Goal: Task Accomplishment & Management: Complete application form

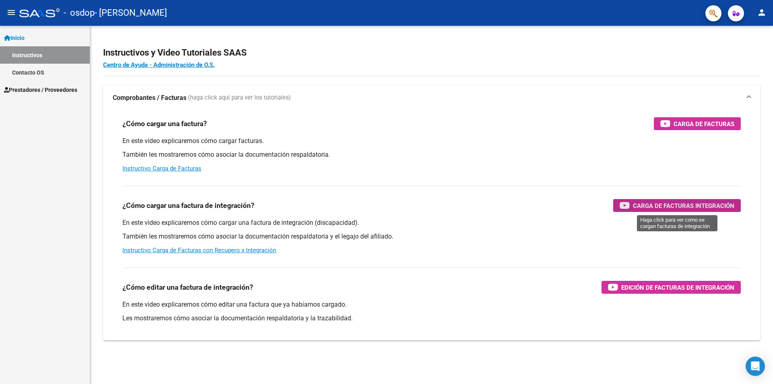
click at [656, 206] on span "Carga de Facturas Integración" at bounding box center [683, 205] width 101 height 10
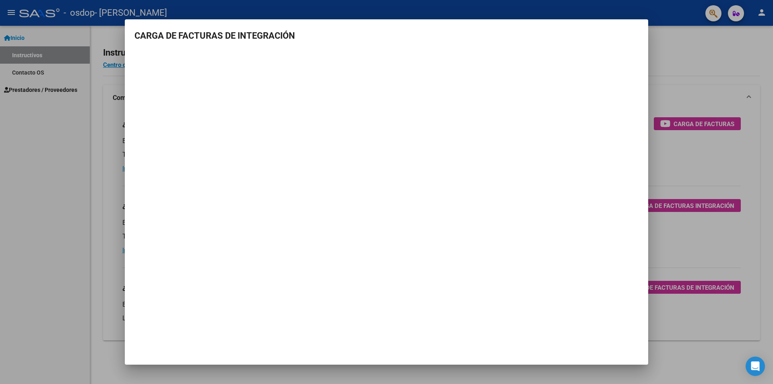
click at [641, 27] on mat-dialog-container "CARGA DE FACTURAS DE INTEGRACIÓN" at bounding box center [386, 191] width 523 height 345
click at [59, 159] on div at bounding box center [386, 192] width 773 height 384
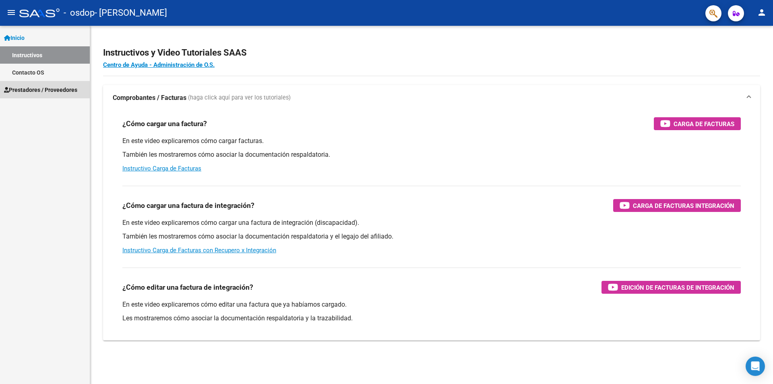
click at [35, 89] on span "Prestadores / Proveedores" at bounding box center [40, 89] width 73 height 9
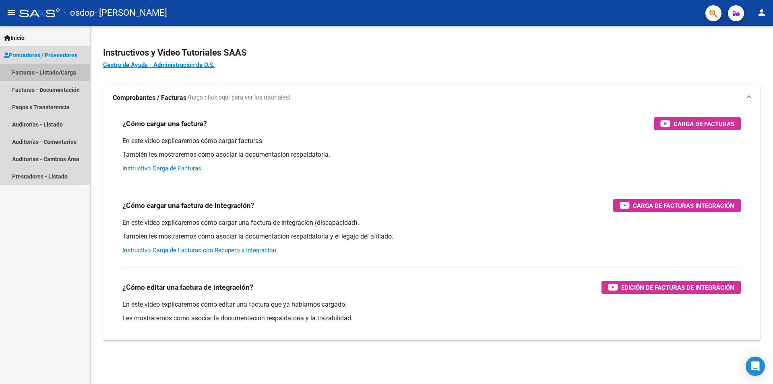
click at [25, 71] on link "Facturas - Listado/Carga" at bounding box center [45, 72] width 90 height 17
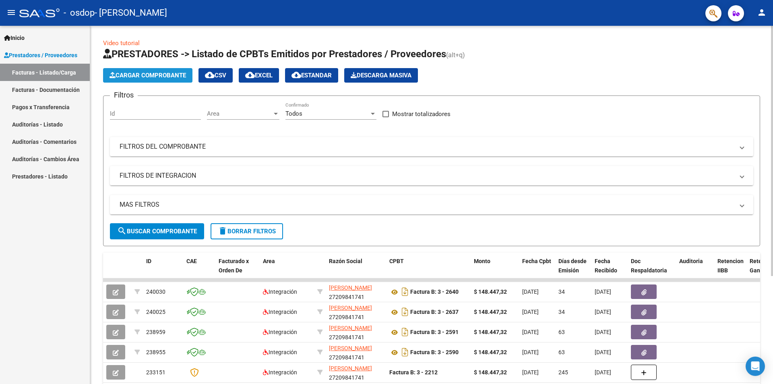
click at [166, 76] on span "Cargar Comprobante" at bounding box center [147, 75] width 76 height 7
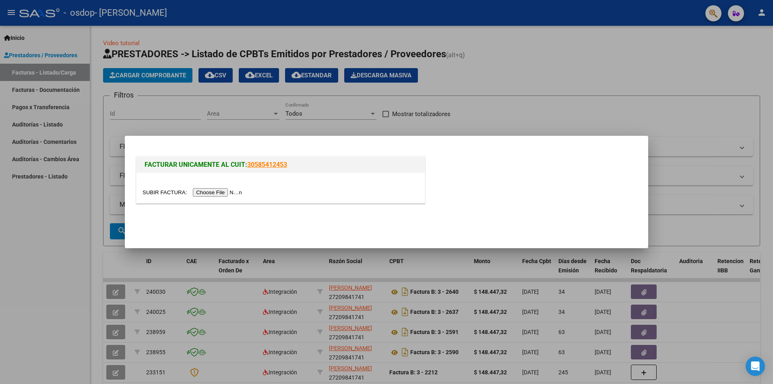
click at [230, 192] on input "file" at bounding box center [193, 192] width 102 height 8
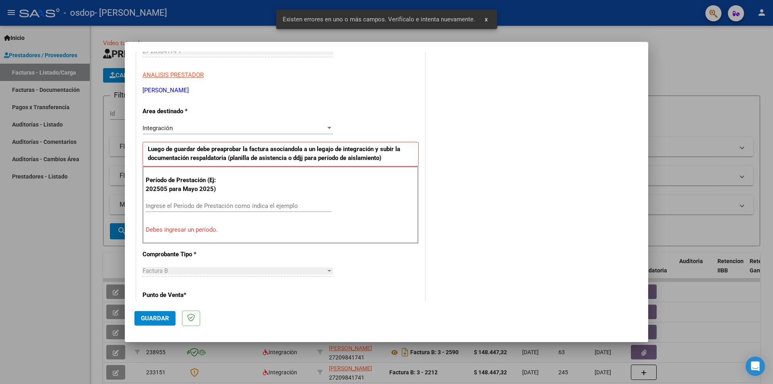
scroll to position [140, 0]
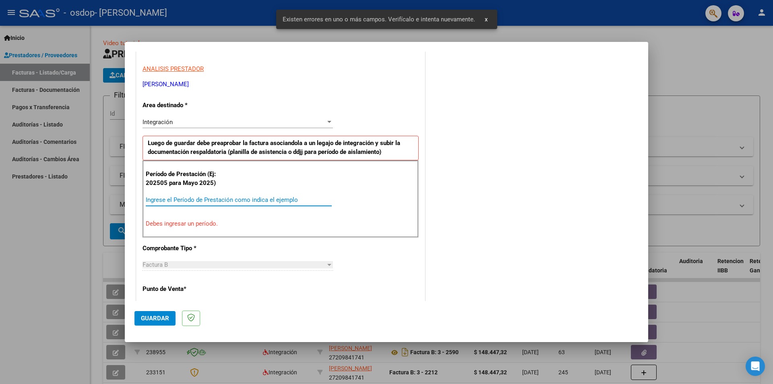
click at [181, 200] on input "Ingrese el Período de Prestación como indica el ejemplo" at bounding box center [239, 199] width 186 height 7
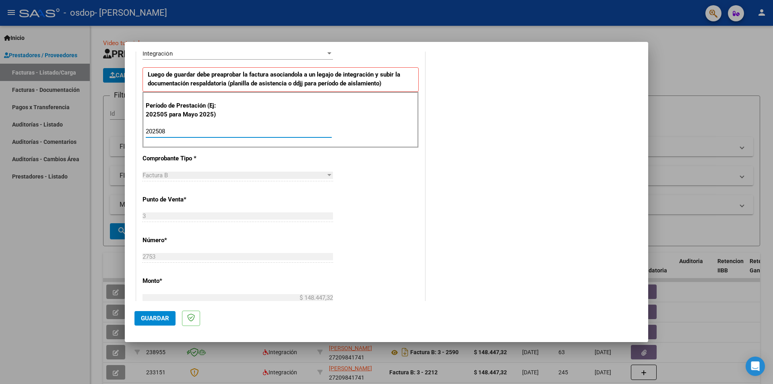
scroll to position [221, 0]
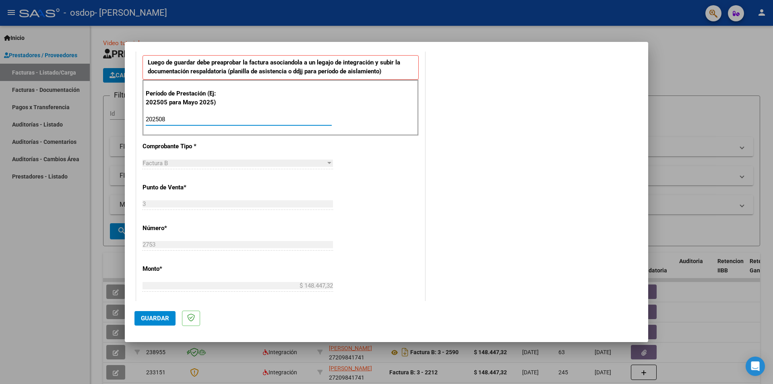
type input "202508"
click at [160, 164] on span "Factura B" at bounding box center [154, 162] width 25 height 7
click at [327, 163] on div at bounding box center [329, 163] width 4 height 2
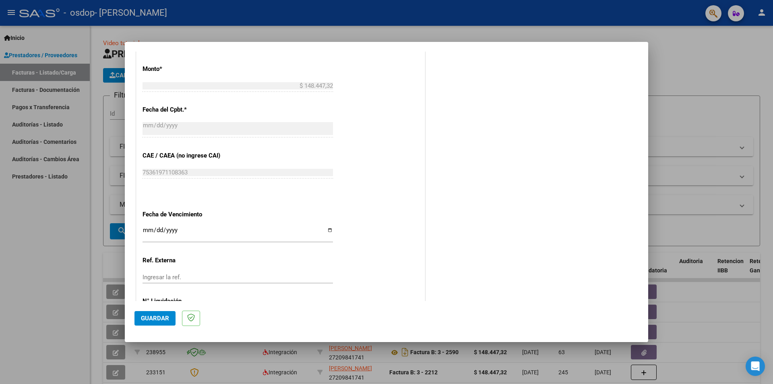
scroll to position [422, 0]
click at [147, 228] on input "Ingresar la fecha" at bounding box center [237, 231] width 190 height 13
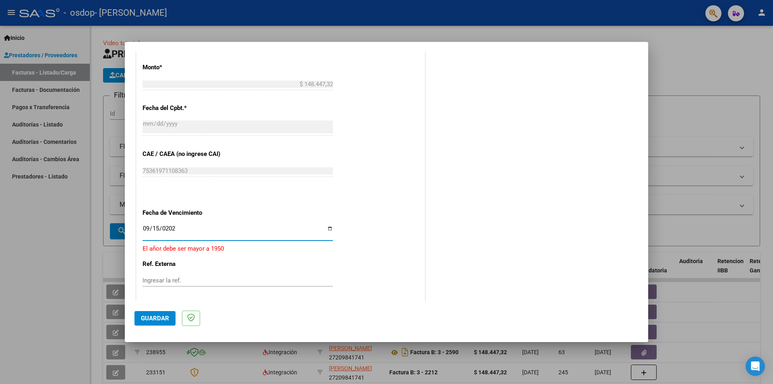
type input "[DATE]"
click at [181, 277] on input "Ingresar la ref." at bounding box center [237, 275] width 190 height 7
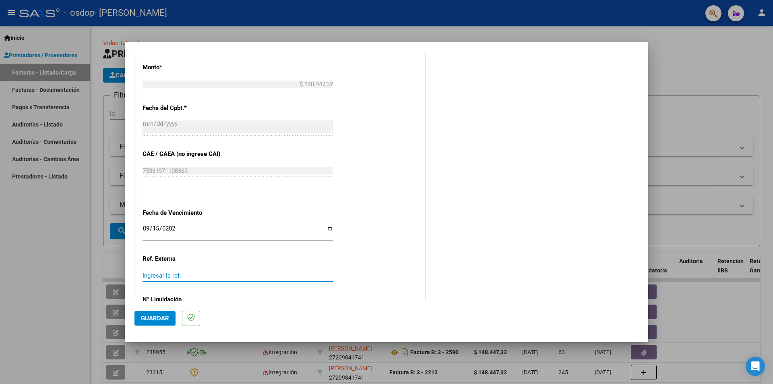
scroll to position [459, 0]
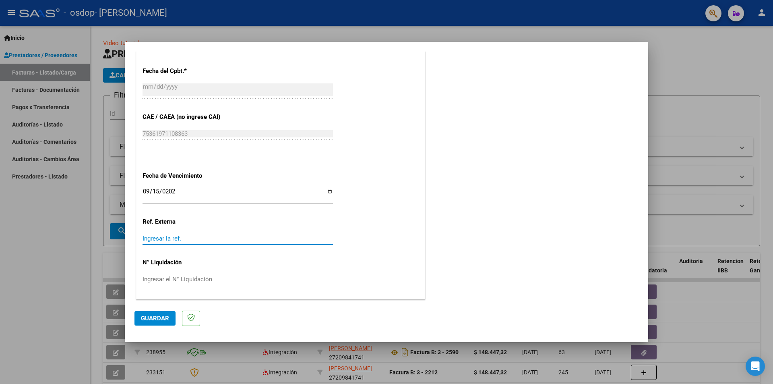
click at [161, 279] on input "Ingresar el N° Liquidación" at bounding box center [237, 278] width 190 height 7
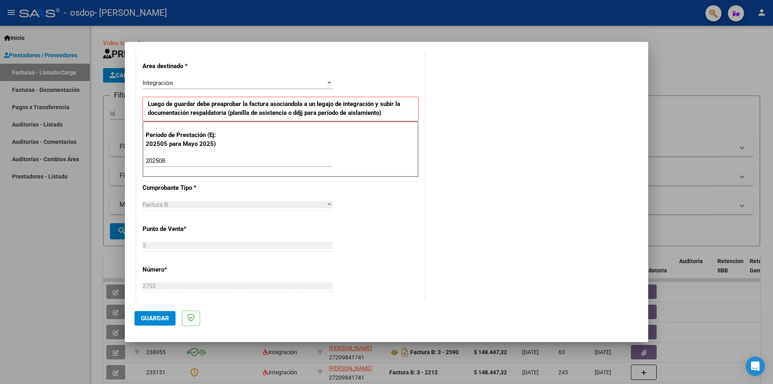
scroll to position [178, 0]
click at [190, 207] on div "Factura B" at bounding box center [233, 206] width 183 height 7
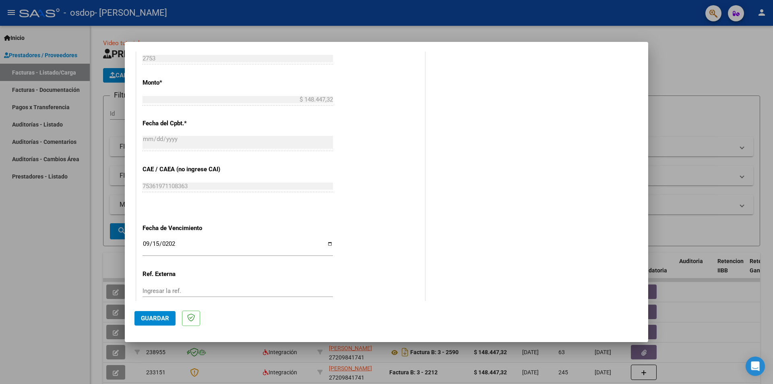
scroll to position [459, 0]
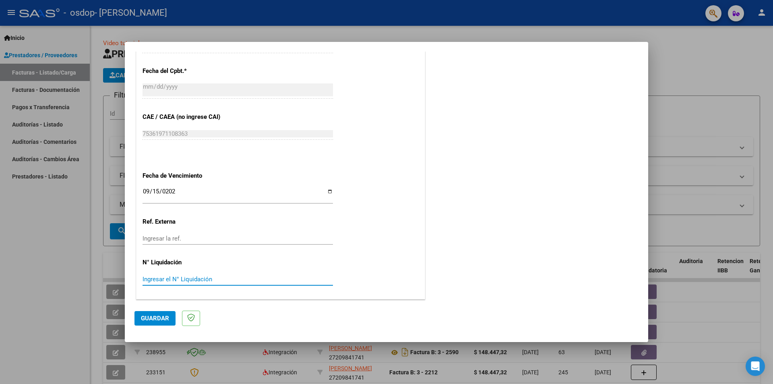
click at [168, 282] on input "Ingresar el N° Liquidación" at bounding box center [237, 278] width 190 height 7
click at [158, 318] on span "Guardar" at bounding box center [155, 317] width 28 height 7
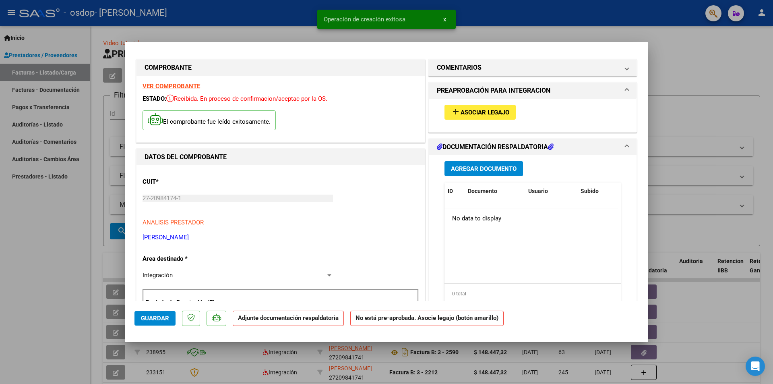
scroll to position [0, 0]
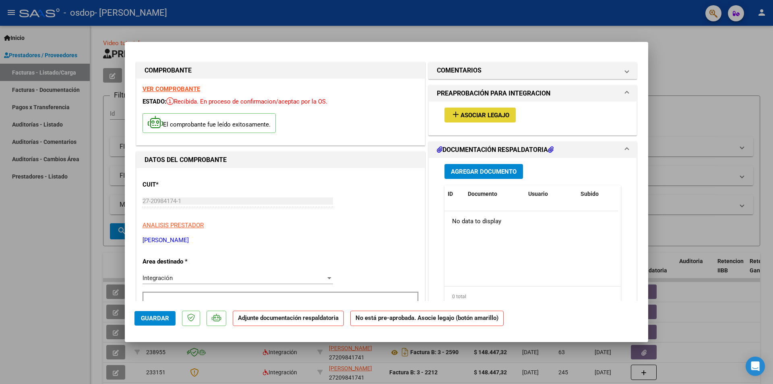
click at [472, 113] on span "Asociar Legajo" at bounding box center [485, 115] width 49 height 7
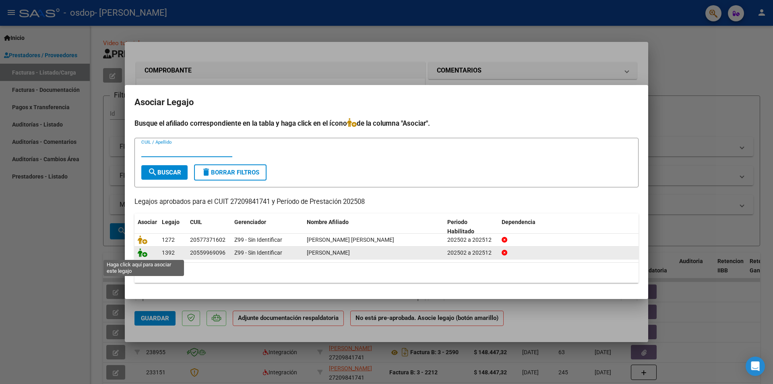
click at [139, 252] on icon at bounding box center [143, 252] width 10 height 9
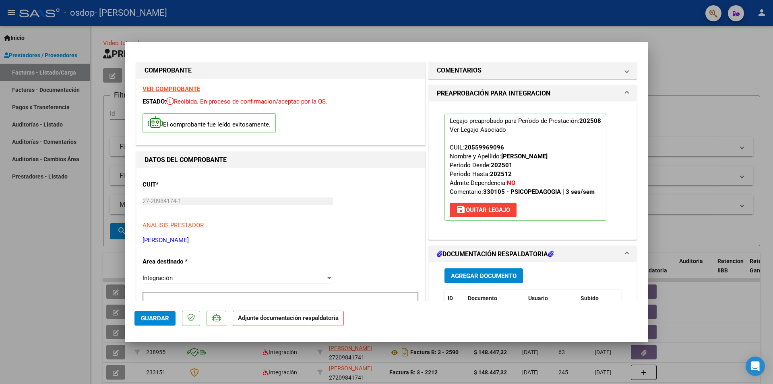
scroll to position [81, 0]
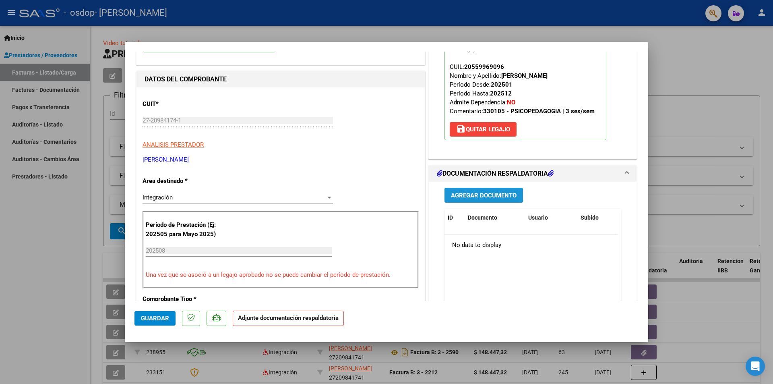
click at [469, 195] on span "Agregar Documento" at bounding box center [484, 195] width 66 height 7
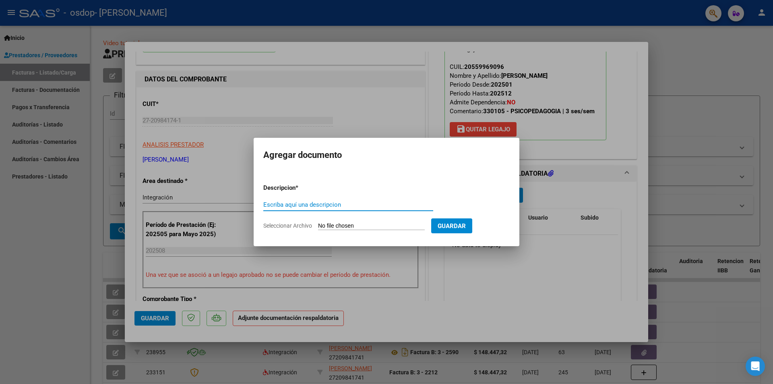
click at [292, 204] on input "Escriba aquí una descripcion" at bounding box center [348, 204] width 170 height 7
type input "Planilla asistencia Agosto"
click at [341, 225] on input "Seleccionar Archivo" at bounding box center [371, 226] width 107 height 8
type input "C:\fakepath\Planilla asistencia [PERSON_NAME] [PERSON_NAME].pdf"
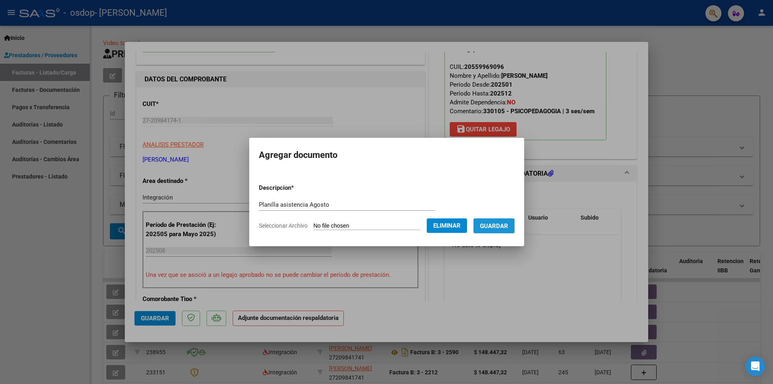
click at [496, 226] on span "Guardar" at bounding box center [494, 225] width 28 height 7
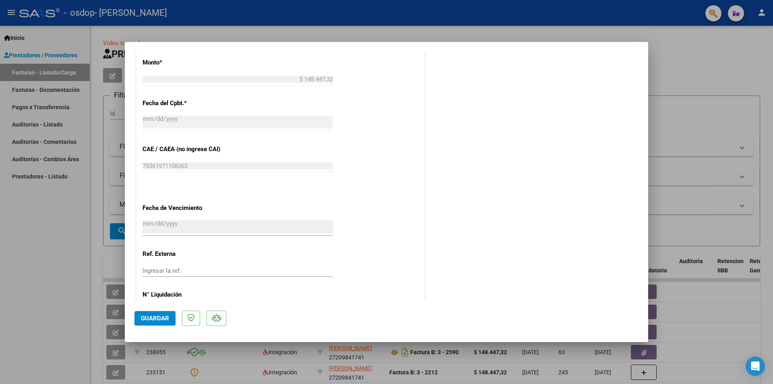
scroll to position [471, 0]
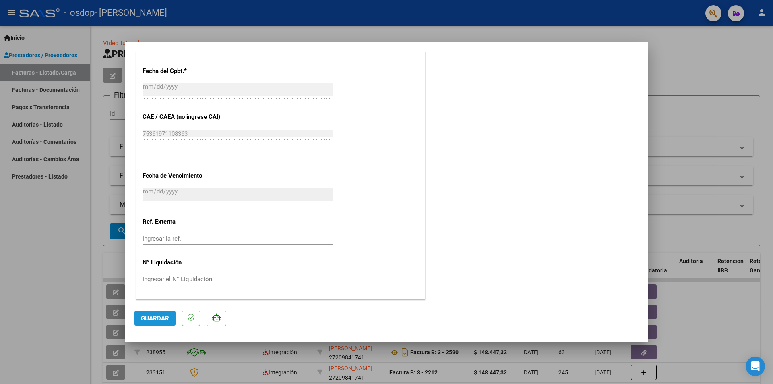
click at [150, 316] on span "Guardar" at bounding box center [155, 317] width 28 height 7
click at [640, 52] on mat-dialog-content "COMPROBANTE VER COMPROBANTE ESTADO: Recibida. En proceso de confirmacion/acepta…" at bounding box center [386, 176] width 523 height 249
click at [30, 264] on div at bounding box center [386, 192] width 773 height 384
type input "$ 0,00"
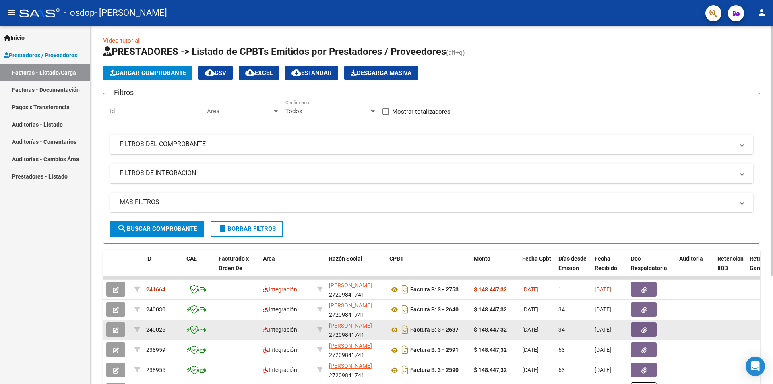
scroll to position [0, 0]
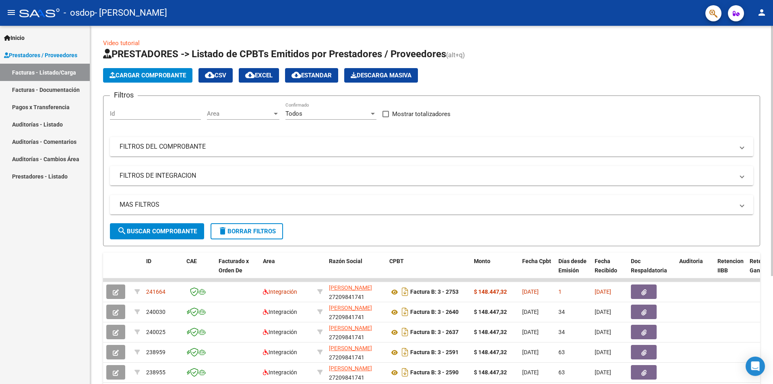
click at [155, 74] on span "Cargar Comprobante" at bounding box center [147, 75] width 76 height 7
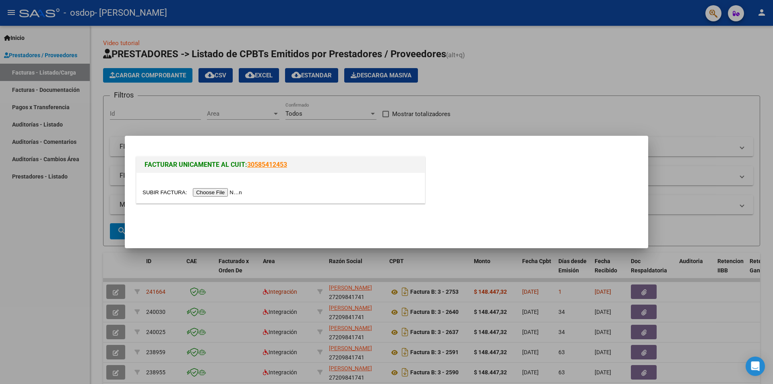
click at [217, 193] on input "file" at bounding box center [193, 192] width 102 height 8
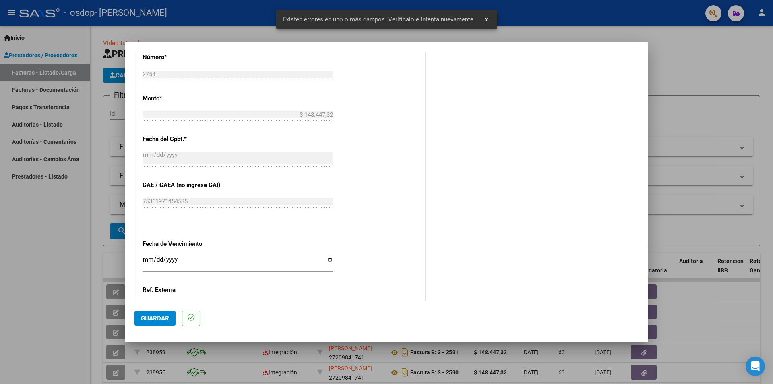
scroll to position [438, 0]
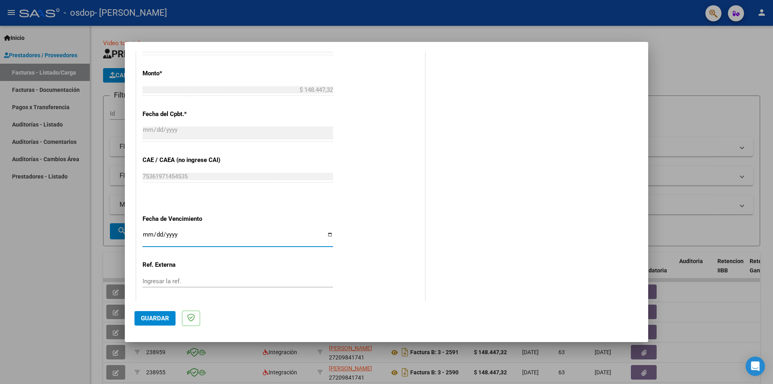
click at [145, 234] on input "Ingresar la fecha" at bounding box center [237, 237] width 190 height 13
type input "[DATE]"
click at [361, 249] on div "CUIT * 27-20984174-1 Ingresar CUIT ANALISIS PRESTADOR [PERSON_NAME] [PERSON_NAM…" at bounding box center [280, 28] width 288 height 627
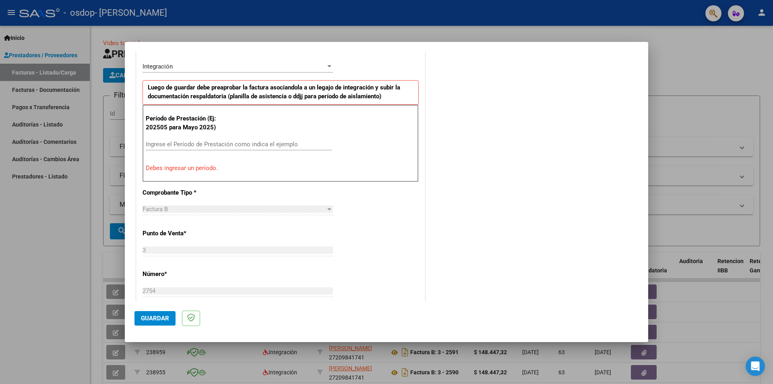
scroll to position [236, 0]
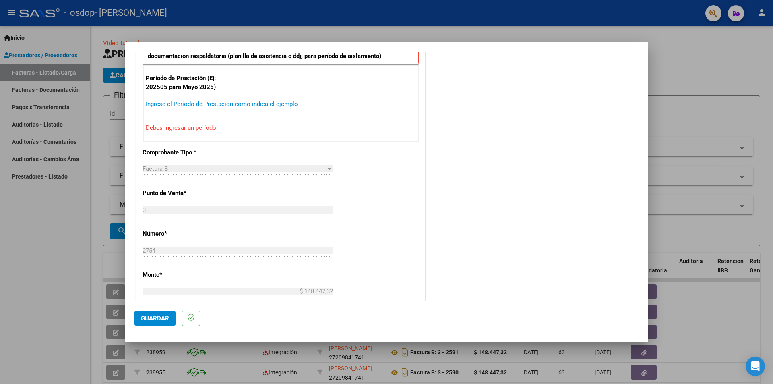
click at [170, 101] on input "Ingrese el Período de Prestación como indica el ejemplo" at bounding box center [239, 103] width 186 height 7
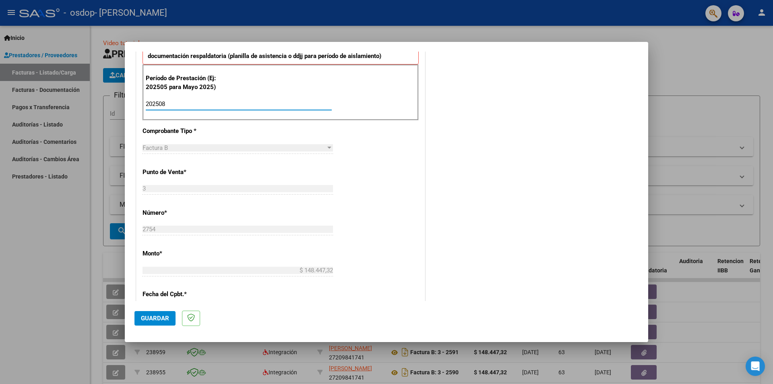
type input "202508"
click at [461, 160] on div "COMENTARIOS Comentarios del Prestador / Gerenciador:" at bounding box center [533, 174] width 212 height 700
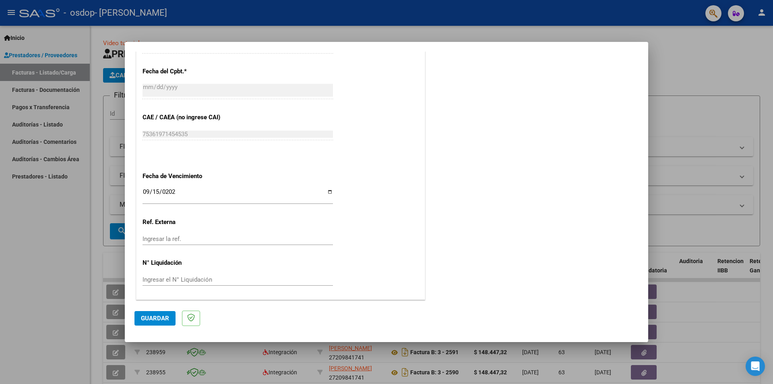
scroll to position [459, 0]
click at [151, 319] on span "Guardar" at bounding box center [155, 317] width 28 height 7
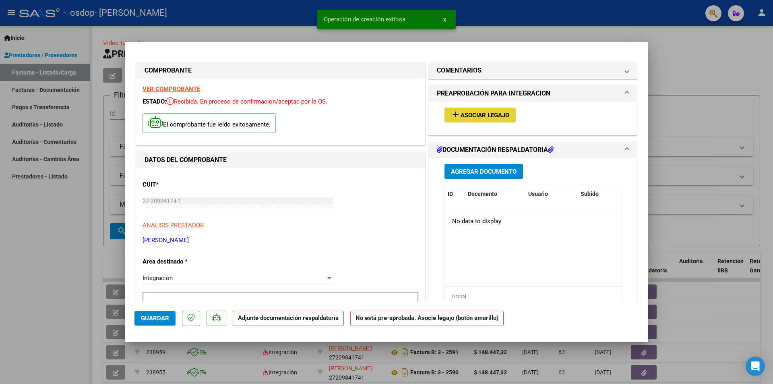
click at [490, 110] on button "add Asociar Legajo" at bounding box center [479, 114] width 71 height 15
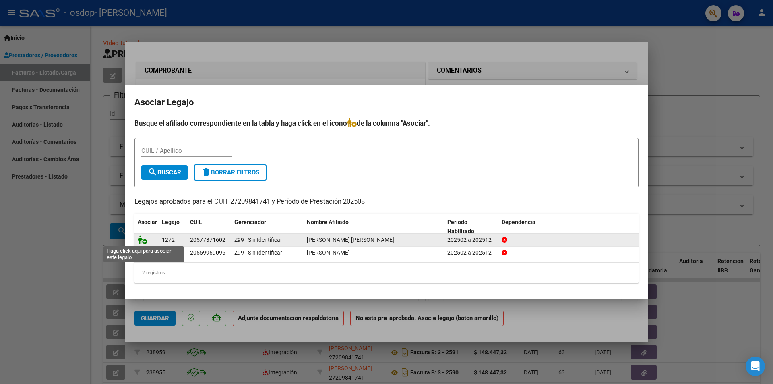
click at [141, 235] on icon at bounding box center [143, 239] width 10 height 9
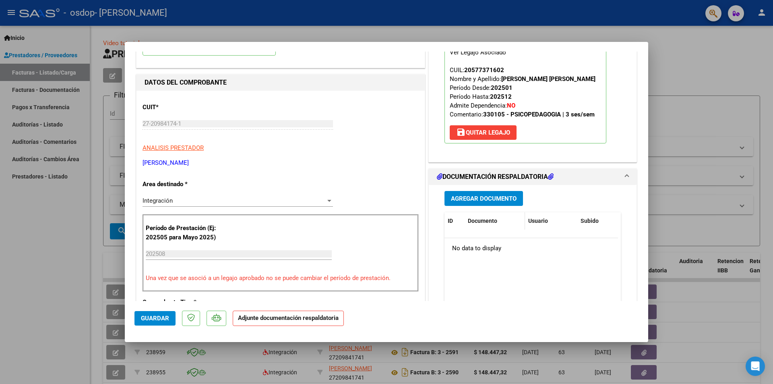
scroll to position [81, 0]
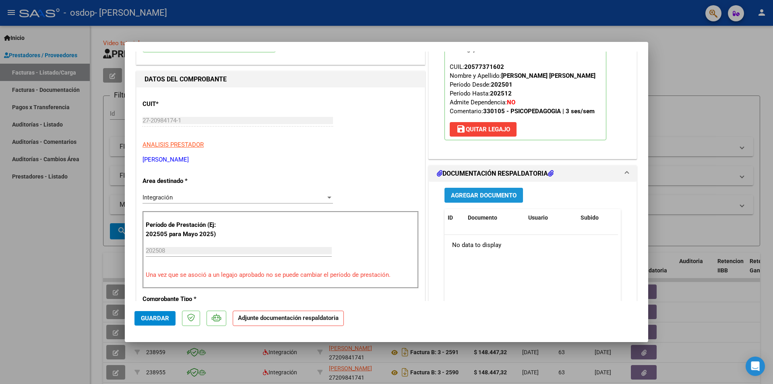
click at [486, 199] on span "Agregar Documento" at bounding box center [484, 195] width 66 height 7
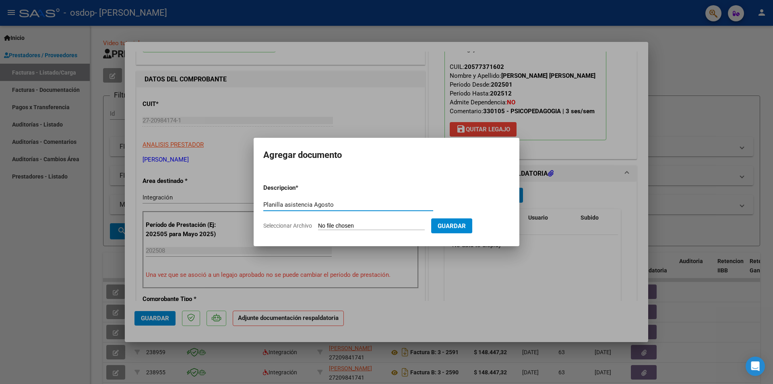
type input "Planilla asistencia Agosto"
click at [332, 223] on input "Seleccionar Archivo" at bounding box center [371, 226] width 107 height 8
type input "C:\fakepath\Planilla asistencia [PERSON_NAME] [PERSON_NAME].pdf"
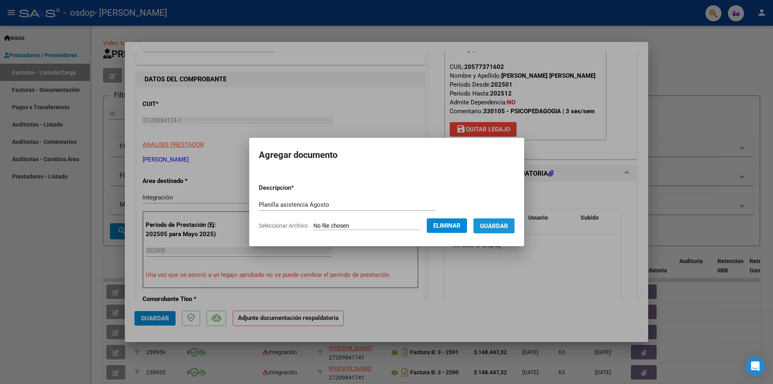
click at [498, 225] on span "Guardar" at bounding box center [494, 225] width 28 height 7
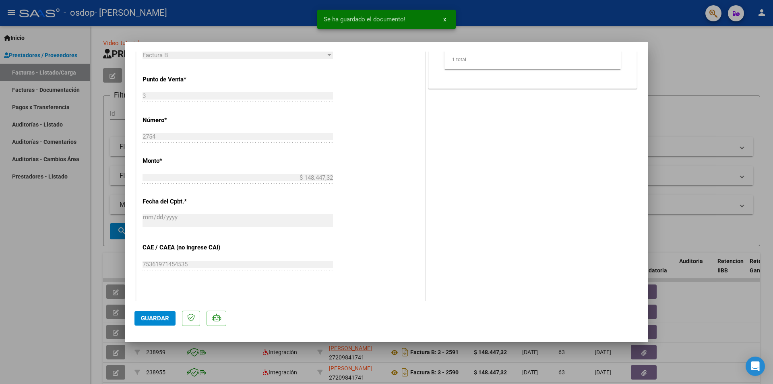
scroll to position [443, 0]
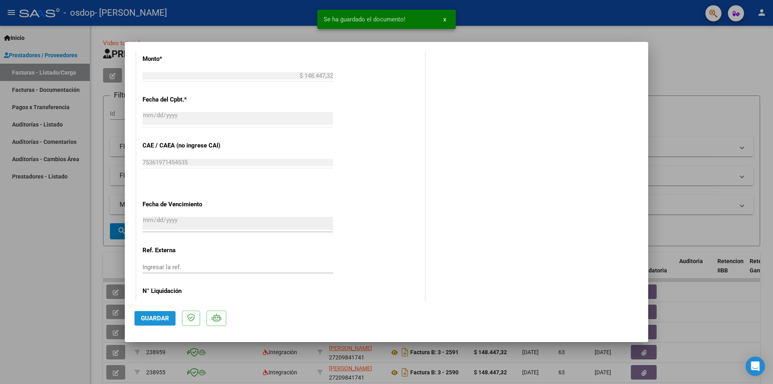
click at [153, 317] on span "Guardar" at bounding box center [155, 317] width 28 height 7
click at [12, 263] on div at bounding box center [386, 192] width 773 height 384
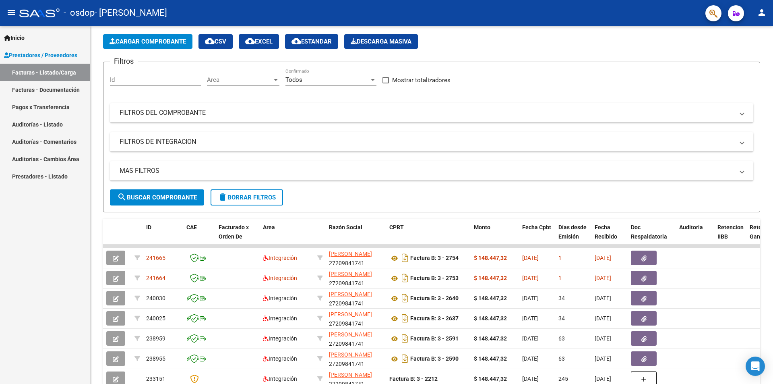
scroll to position [33, 0]
